Goal: Task Accomplishment & Management: Complete application form

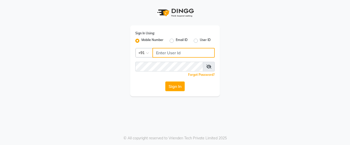
click at [165, 51] on input "Username" at bounding box center [183, 53] width 62 height 10
type input "7276607295"
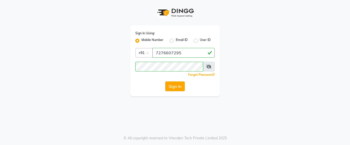
click at [181, 86] on button "Sign In" at bounding box center [174, 86] width 19 height 10
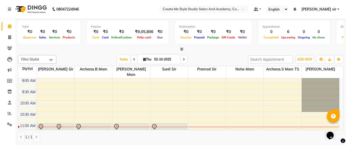
click at [0, 65] on li "Marketing" at bounding box center [7, 70] width 15 height 11
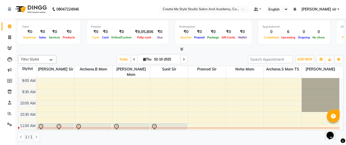
click at [178, 59] on input "02-10-2025" at bounding box center [166, 60] width 26 height 8
select select "10"
select select "2025"
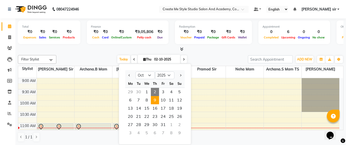
click at [155, 100] on span "9" at bounding box center [155, 100] width 8 height 8
type input "[DATE]"
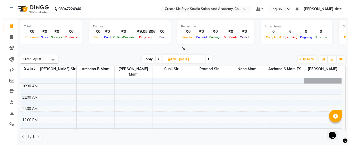
scroll to position [31, 0]
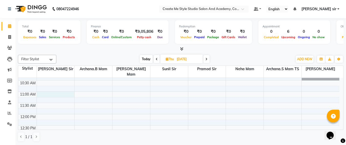
select select "79112"
select select "tentative"
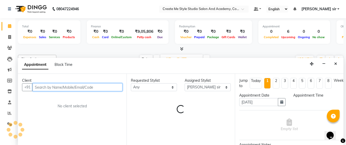
select select "660"
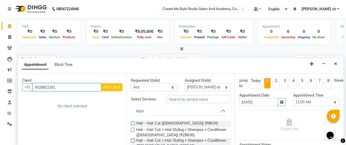
type input "9028822281"
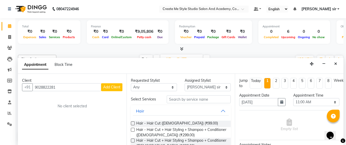
click at [108, 88] on span "Add Client" at bounding box center [111, 87] width 17 height 5
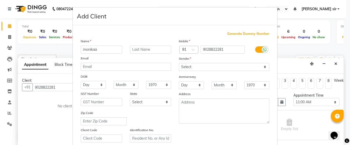
type input "monikaa"
click at [189, 64] on select "Select [DEMOGRAPHIC_DATA] [DEMOGRAPHIC_DATA] Other Prefer Not To Say" at bounding box center [224, 67] width 90 height 8
select select "[DEMOGRAPHIC_DATA]"
click at [179, 63] on select "Select [DEMOGRAPHIC_DATA] [DEMOGRAPHIC_DATA] Other Prefer Not To Say" at bounding box center [224, 67] width 90 height 8
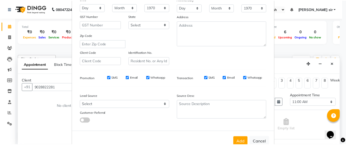
scroll to position [91, 0]
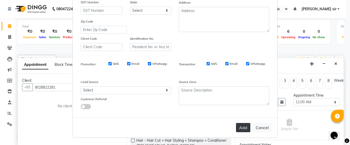
click at [241, 125] on button "Add" at bounding box center [243, 127] width 14 height 9
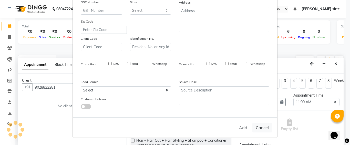
select select
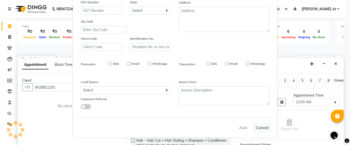
select select
checkbox input "false"
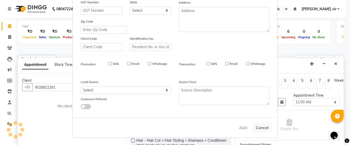
checkbox input "false"
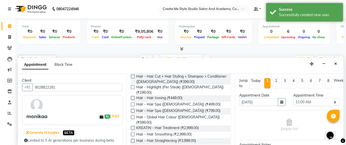
scroll to position [68, 0]
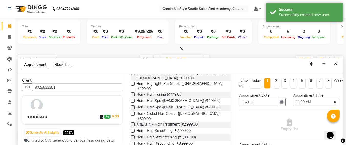
click at [132, 129] on label at bounding box center [133, 131] width 4 height 4
click at [132, 130] on input "checkbox" at bounding box center [132, 131] width 3 height 3
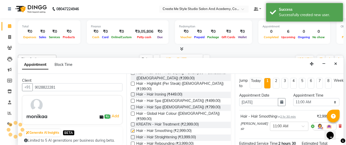
checkbox input "false"
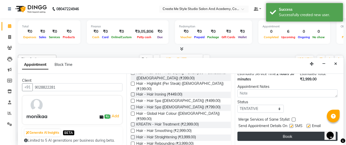
click at [276, 132] on button "Book" at bounding box center [288, 136] width 100 height 9
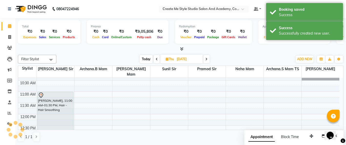
scroll to position [0, 0]
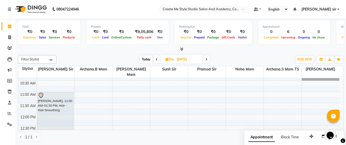
click at [276, 130] on td "9:00 AM 9:30 AM 10:00 AM 10:30 AM 11:00 AM 11:30 AM 12:00 PM 12:30 PM 1:00 PM 1…" at bounding box center [180, 104] width 325 height 52
click at [196, 59] on input "[DATE]" at bounding box center [188, 60] width 26 height 8
select select "10"
select select "2025"
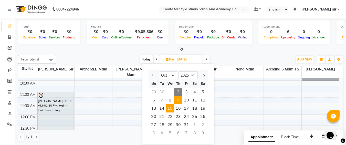
click at [168, 109] on span "15" at bounding box center [170, 108] width 8 height 8
type input "[DATE]"
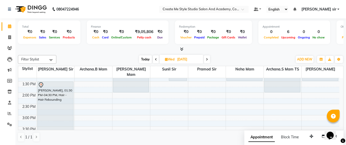
scroll to position [98, 0]
click at [88, 77] on div "9:00 AM 9:30 AM 10:00 AM 10:30 AM 11:00 AM 11:30 AM 12:00 PM 12:30 PM 1:00 PM 1…" at bounding box center [178, 126] width 321 height 293
select select "79113"
select select "tentative"
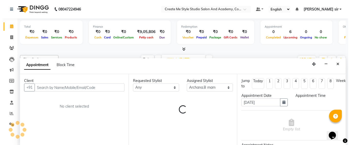
scroll to position [0, 0]
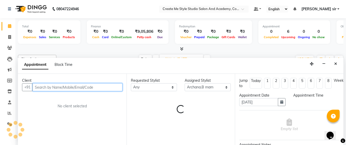
select select "810"
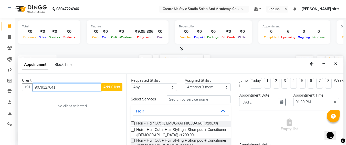
type input "9079127641"
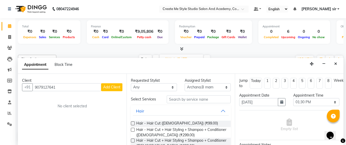
click at [113, 88] on span "Add Client" at bounding box center [111, 87] width 17 height 5
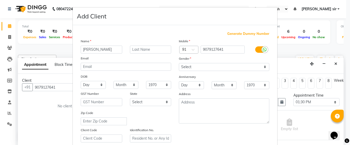
type input "[PERSON_NAME]"
click at [200, 65] on select "Select [DEMOGRAPHIC_DATA] [DEMOGRAPHIC_DATA] Other Prefer Not To Say" at bounding box center [224, 67] width 90 height 8
select select "[DEMOGRAPHIC_DATA]"
click at [179, 63] on select "Select [DEMOGRAPHIC_DATA] [DEMOGRAPHIC_DATA] Other Prefer Not To Say" at bounding box center [224, 67] width 90 height 8
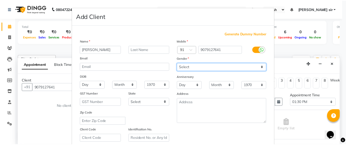
scroll to position [91, 0]
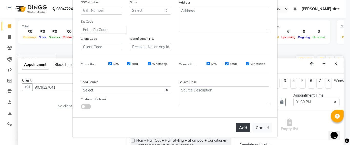
click at [242, 128] on button "Add" at bounding box center [243, 127] width 14 height 9
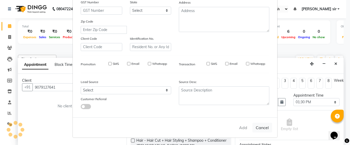
select select
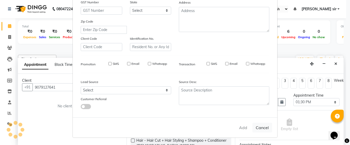
select select
checkbox input "false"
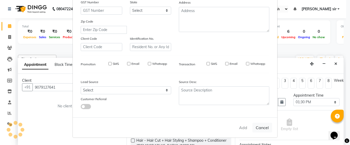
checkbox input "false"
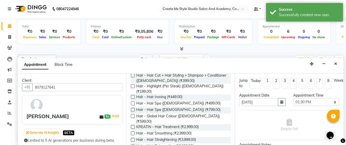
scroll to position [81, 0]
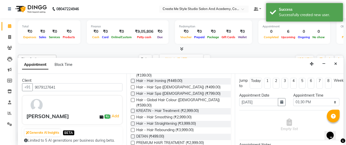
click at [133, 122] on label at bounding box center [133, 124] width 4 height 4
click at [133, 122] on input "checkbox" at bounding box center [132, 123] width 3 height 3
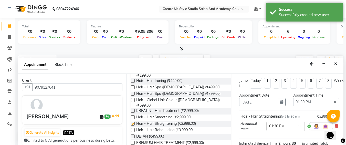
checkbox input "false"
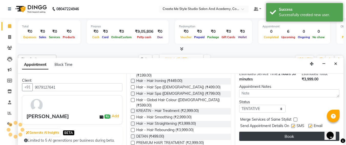
click at [285, 133] on button "Book" at bounding box center [289, 136] width 100 height 9
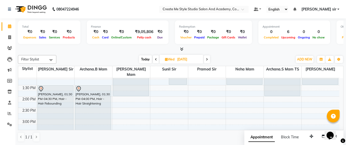
scroll to position [95, 0]
click at [169, 83] on div "9:00 AM 9:30 AM 10:00 AM 10:30 AM 11:00 AM 11:30 AM 12:00 PM 12:30 PM 1:00 PM 1…" at bounding box center [178, 130] width 321 height 293
select select "79115"
select select "tentative"
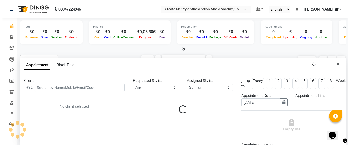
scroll to position [0, 0]
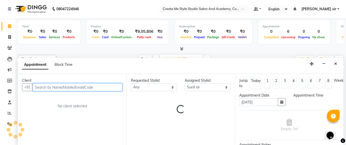
select select "810"
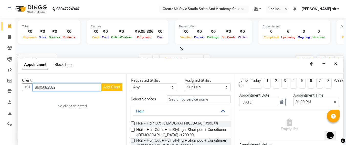
type input "8605082582"
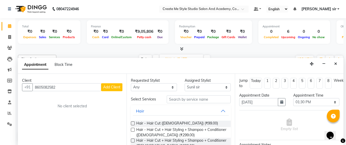
click at [113, 87] on span "Add Client" at bounding box center [111, 87] width 17 height 5
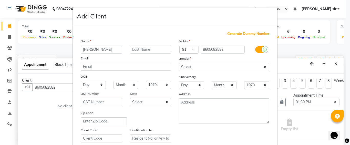
type input "[PERSON_NAME]"
click at [182, 65] on select "Select [DEMOGRAPHIC_DATA] [DEMOGRAPHIC_DATA] Other Prefer Not To Say" at bounding box center [224, 67] width 90 height 8
select select "[DEMOGRAPHIC_DATA]"
click at [179, 63] on select "Select [DEMOGRAPHIC_DATA] [DEMOGRAPHIC_DATA] Other Prefer Not To Say" at bounding box center [224, 67] width 90 height 8
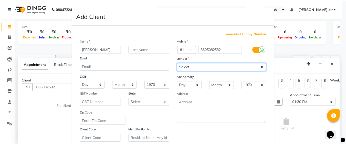
scroll to position [91, 0]
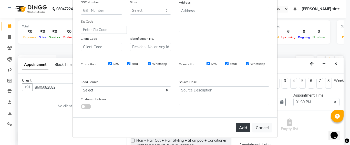
click at [239, 126] on button "Add" at bounding box center [243, 127] width 14 height 9
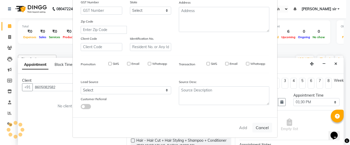
select select
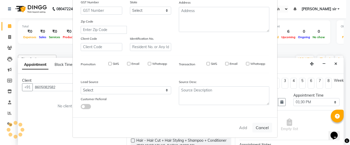
select select
checkbox input "false"
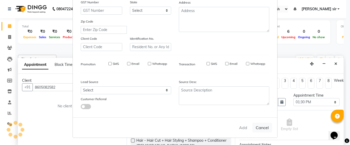
checkbox input "false"
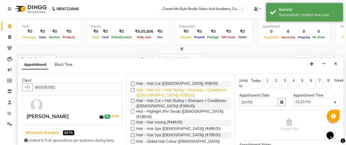
scroll to position [56, 0]
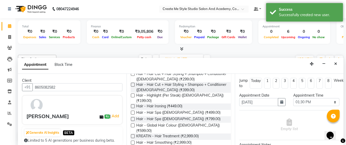
click at [134, 134] on label at bounding box center [133, 136] width 4 height 4
click at [134, 135] on input "checkbox" at bounding box center [132, 136] width 3 height 3
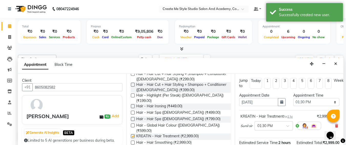
checkbox input "false"
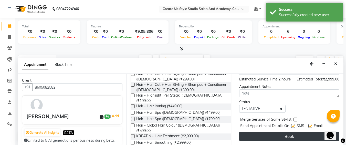
click at [258, 132] on button "Book" at bounding box center [289, 136] width 100 height 9
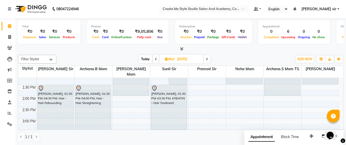
scroll to position [0, 0]
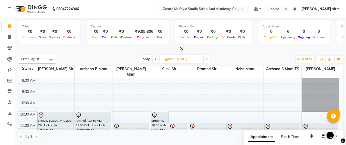
click at [197, 57] on input "[DATE]" at bounding box center [189, 59] width 26 height 8
select select "10"
select select "2025"
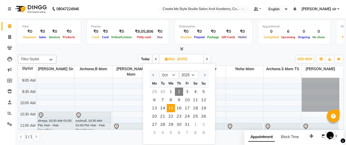
click at [178, 94] on span "2" at bounding box center [179, 92] width 8 height 8
type input "02-10-2025"
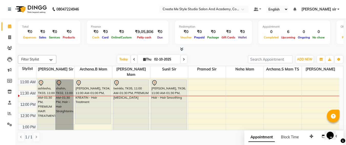
scroll to position [45, 0]
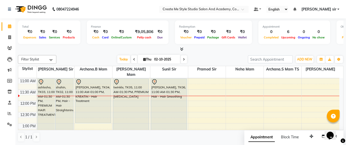
click at [0, 60] on li "Leads" at bounding box center [7, 59] width 15 height 11
click at [173, 59] on input "02-10-2025" at bounding box center [166, 60] width 26 height 8
select select "10"
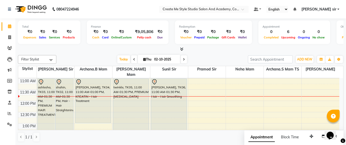
select select "2025"
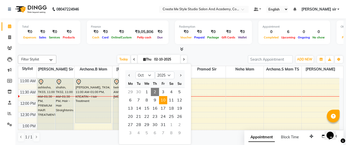
click at [165, 98] on span "10" at bounding box center [163, 100] width 8 height 8
type input "[DATE]"
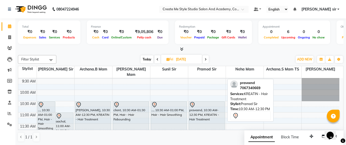
scroll to position [11, 0]
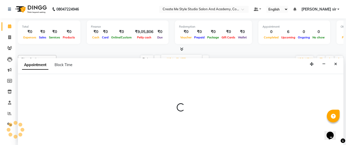
select select "79117"
select select "630"
select select "tentative"
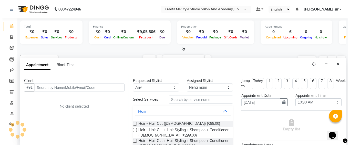
scroll to position [0, 0]
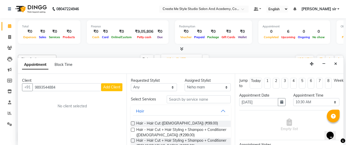
type input "9893544884"
click at [107, 88] on span "Add Client" at bounding box center [111, 87] width 17 height 5
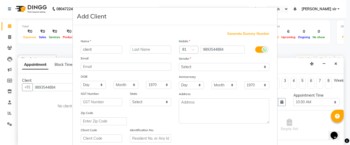
type input "client"
click at [211, 64] on select "Select [DEMOGRAPHIC_DATA] [DEMOGRAPHIC_DATA] Other Prefer Not To Say" at bounding box center [224, 67] width 90 height 8
select select "[DEMOGRAPHIC_DATA]"
click at [179, 63] on select "Select [DEMOGRAPHIC_DATA] [DEMOGRAPHIC_DATA] Other Prefer Not To Say" at bounding box center [224, 67] width 90 height 8
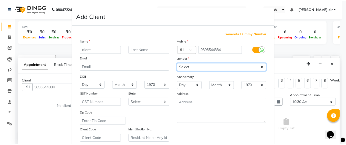
scroll to position [91, 0]
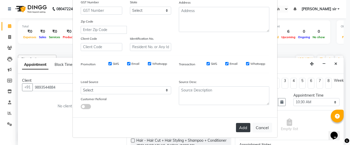
click at [242, 128] on button "Add" at bounding box center [243, 127] width 14 height 9
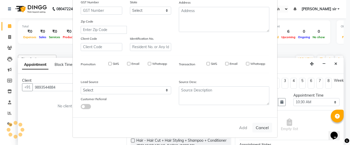
select select
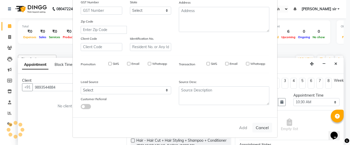
select select
checkbox input "false"
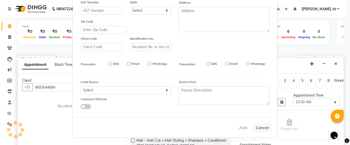
checkbox input "false"
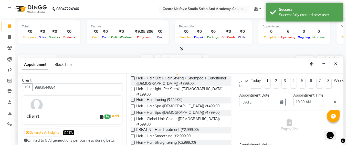
scroll to position [63, 0]
click at [133, 134] on label at bounding box center [133, 136] width 4 height 4
click at [133, 135] on input "checkbox" at bounding box center [132, 136] width 3 height 3
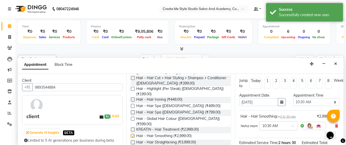
checkbox input "false"
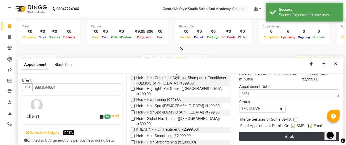
click at [292, 132] on button "Book" at bounding box center [289, 136] width 100 height 9
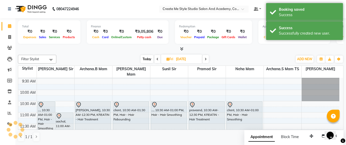
scroll to position [0, 0]
